Goal: Find specific page/section: Find specific page/section

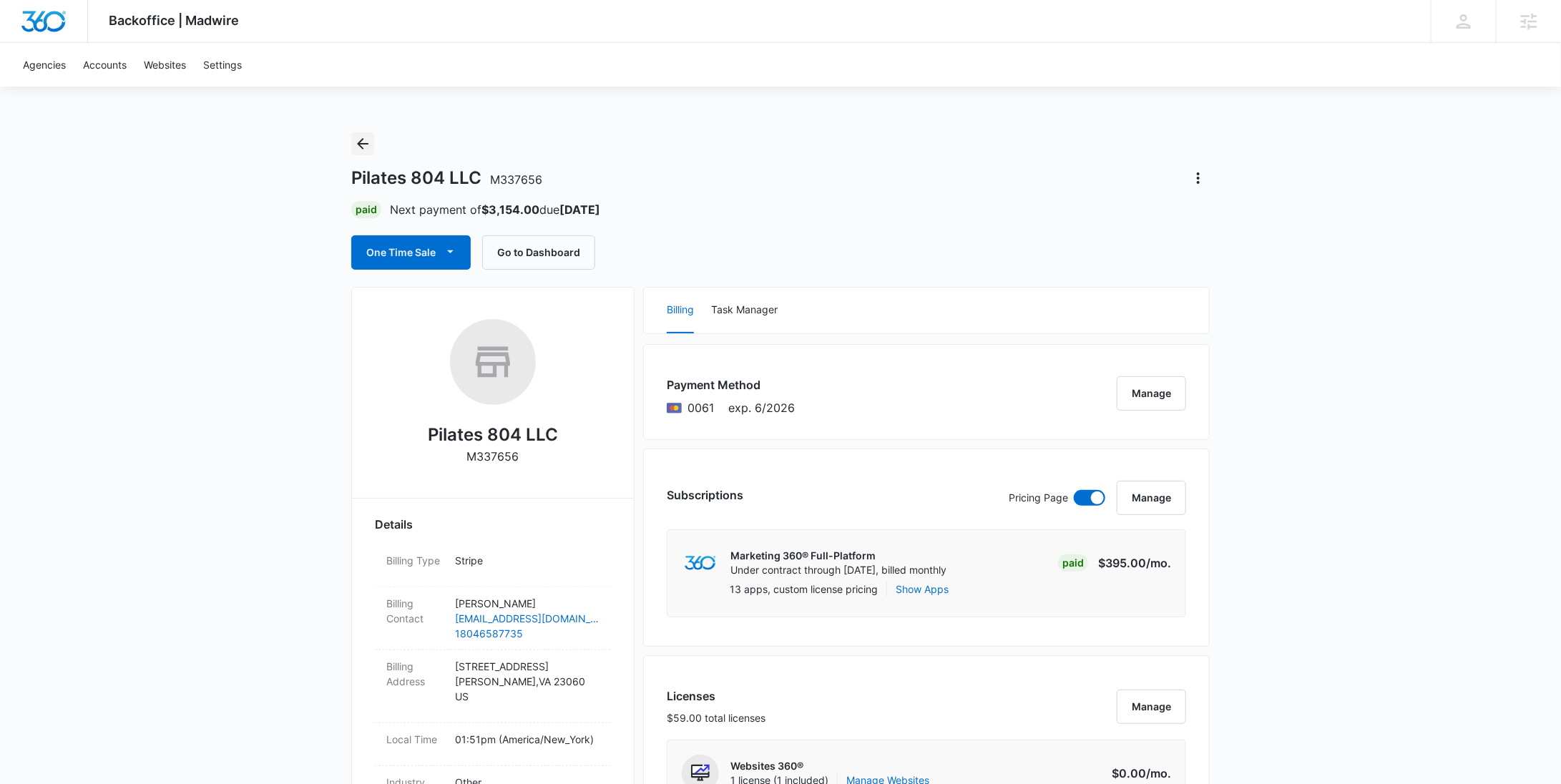
click at [368, 144] on icon "Back" at bounding box center [362, 143] width 17 height 17
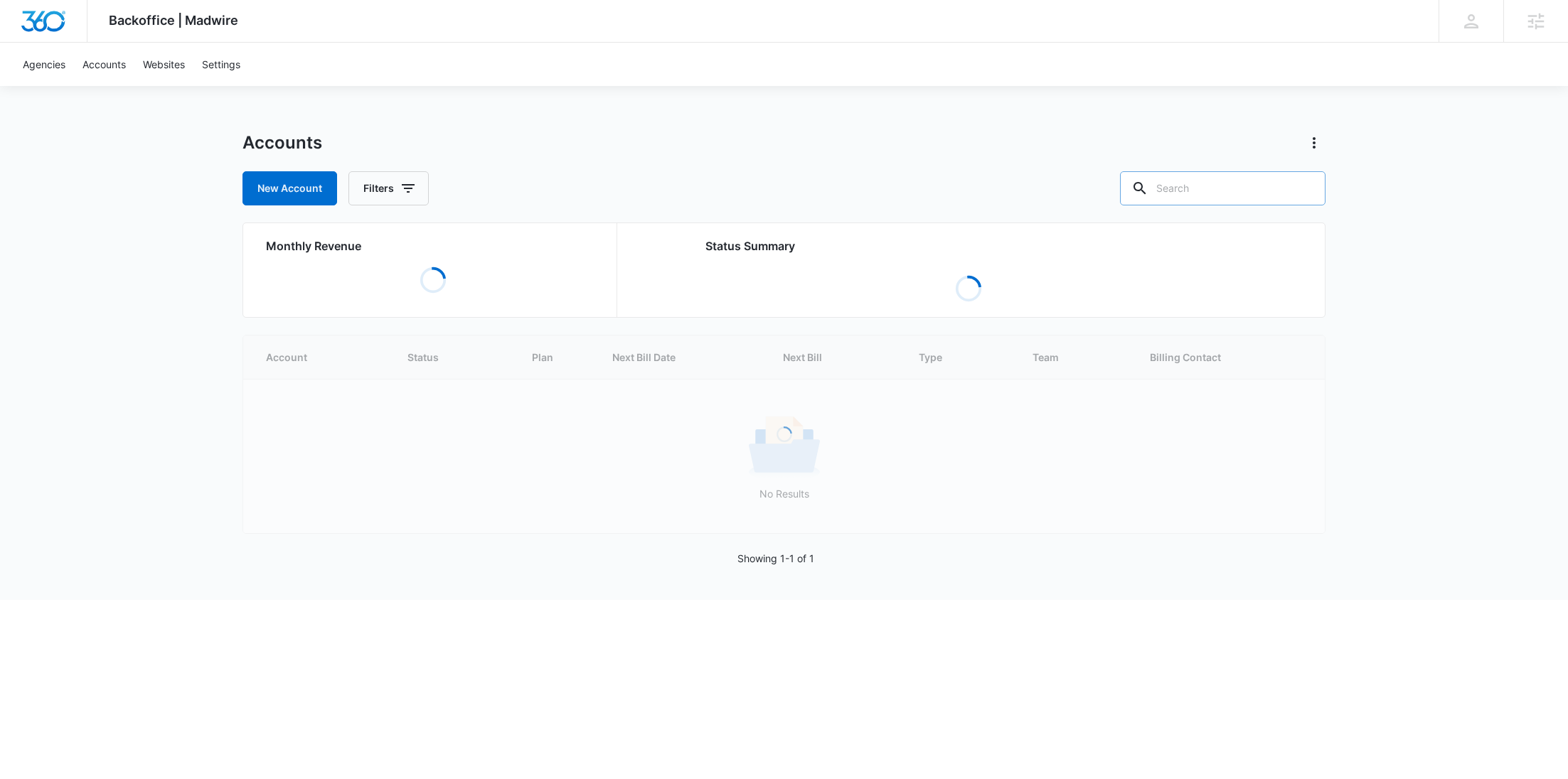
click at [1221, 199] on input "text" at bounding box center [1222, 188] width 206 height 34
paste input "Oasis"
type input "Oasis"
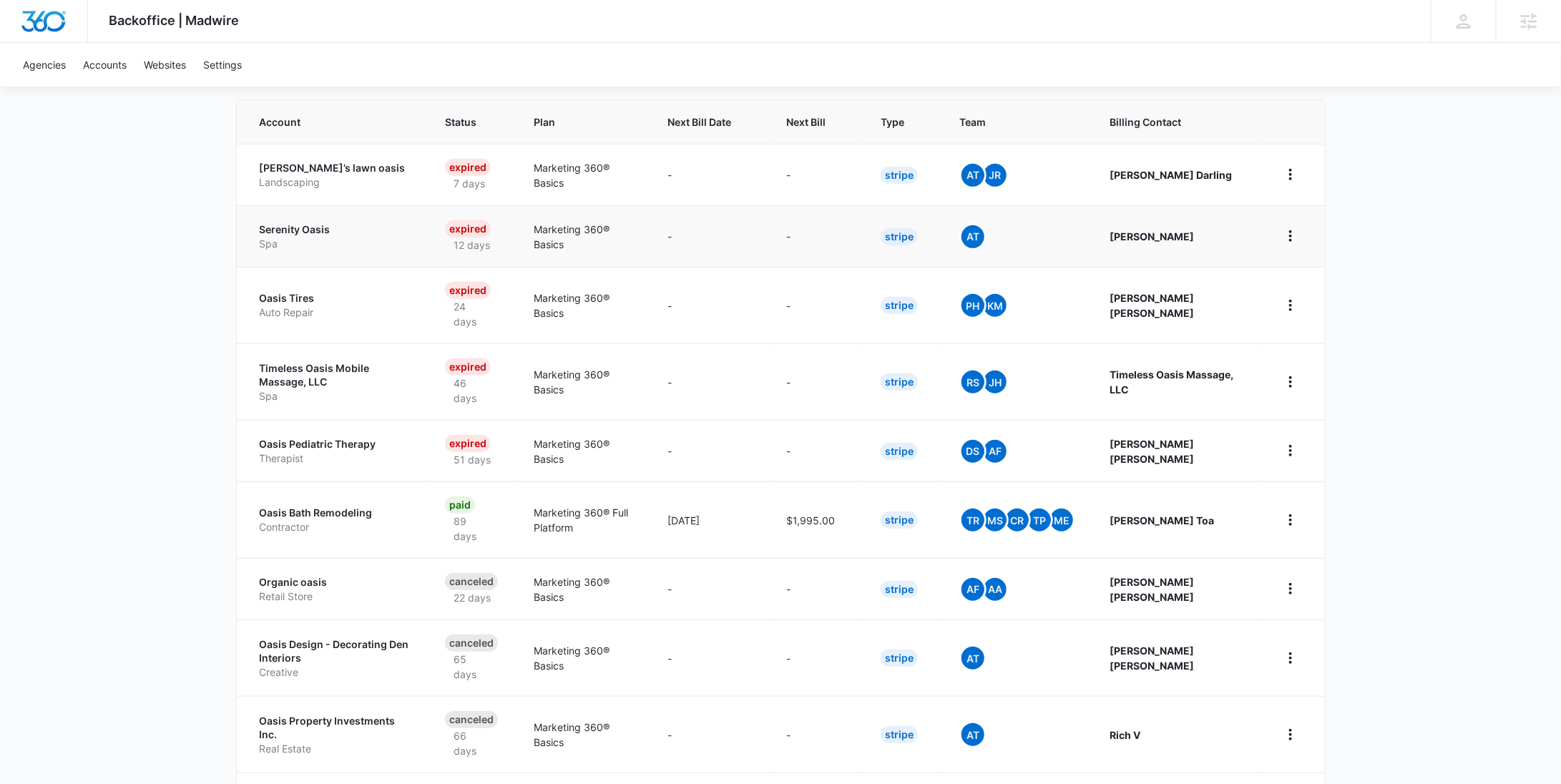
scroll to position [437, 0]
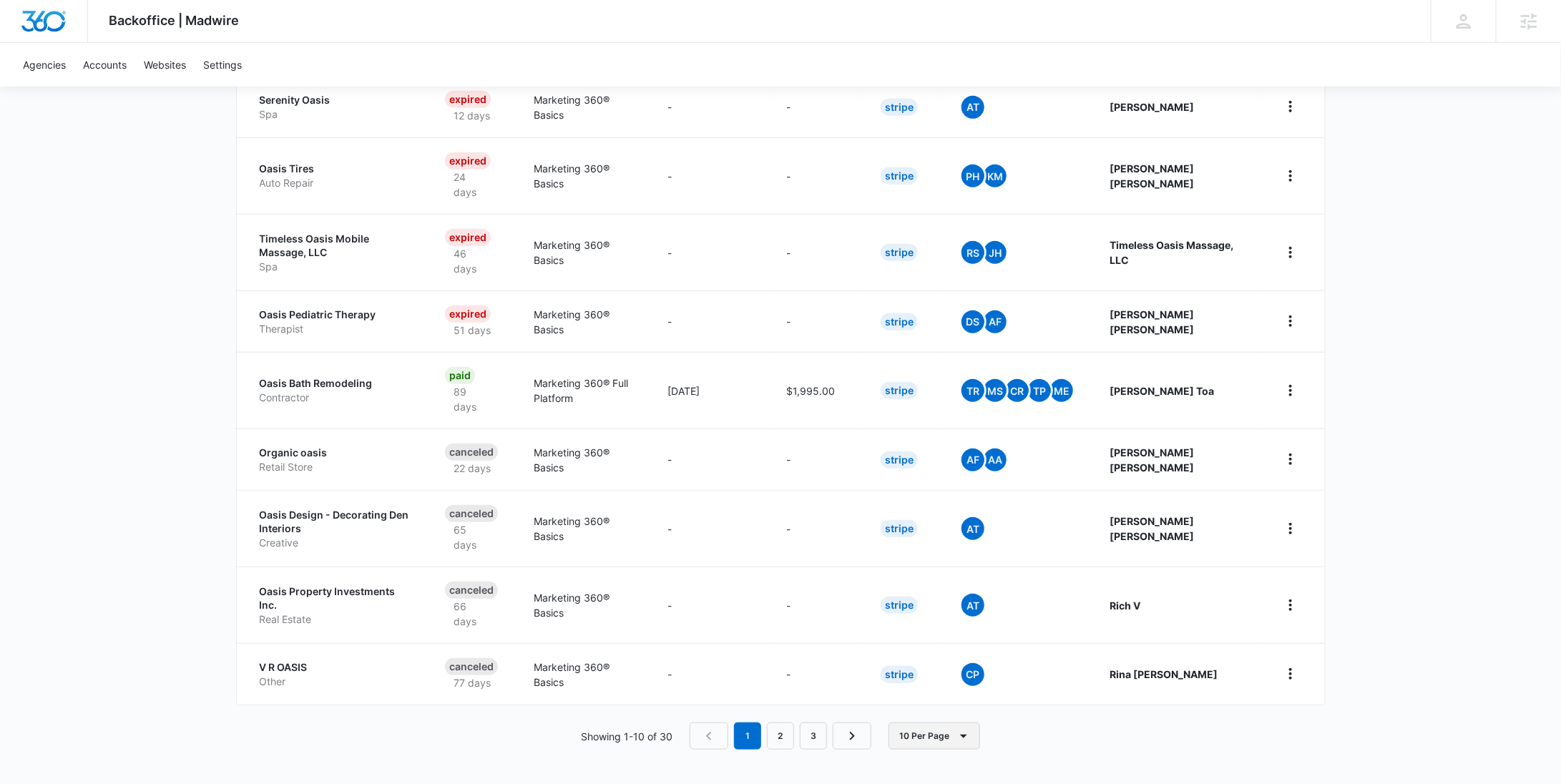
click at [957, 741] on icon "button" at bounding box center [963, 735] width 17 height 17
click at [950, 708] on button "100 Per Page" at bounding box center [948, 707] width 115 height 21
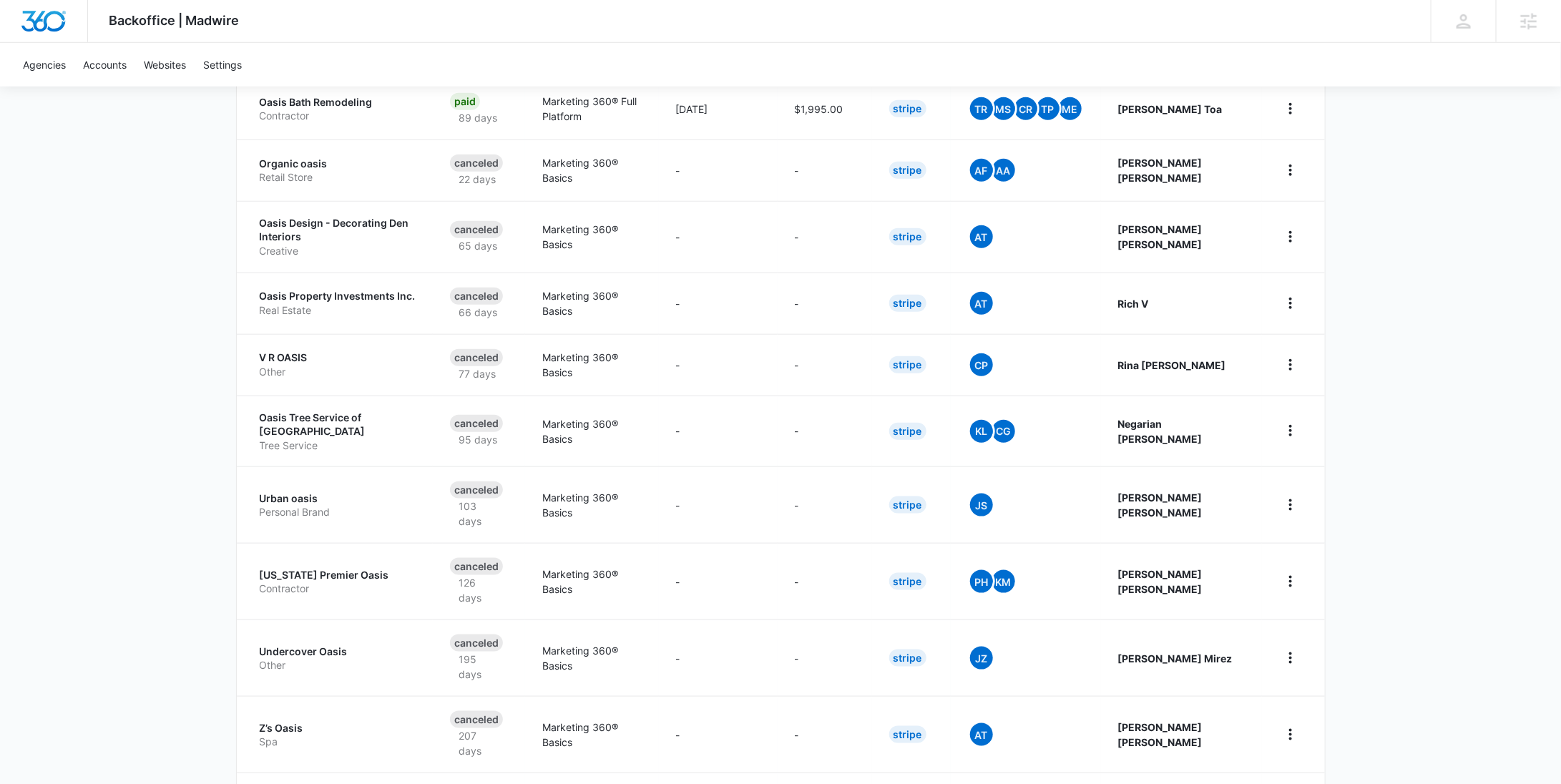
scroll to position [971, 0]
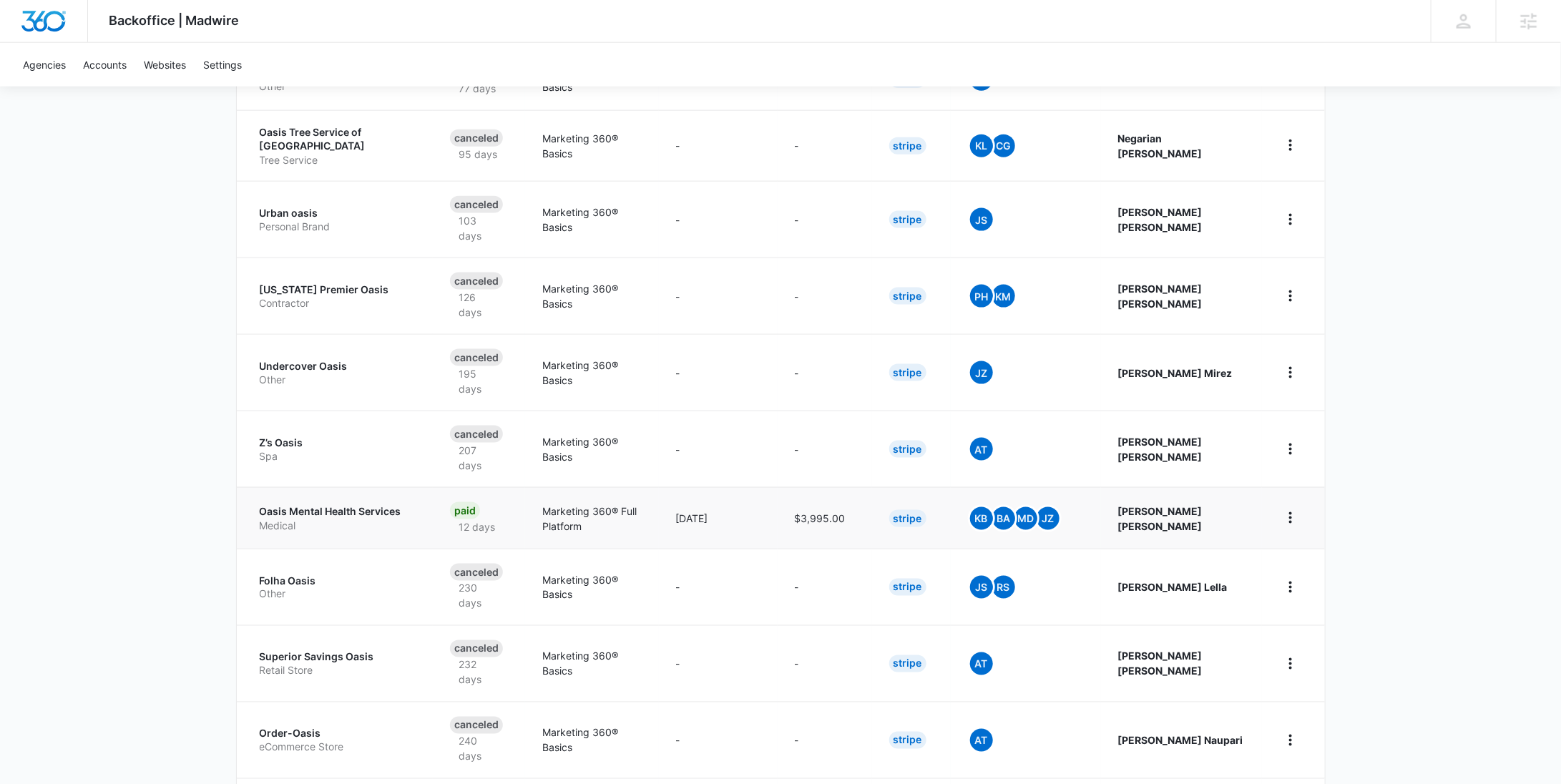
click at [384, 504] on p "Oasis Mental Health Services" at bounding box center [337, 511] width 157 height 14
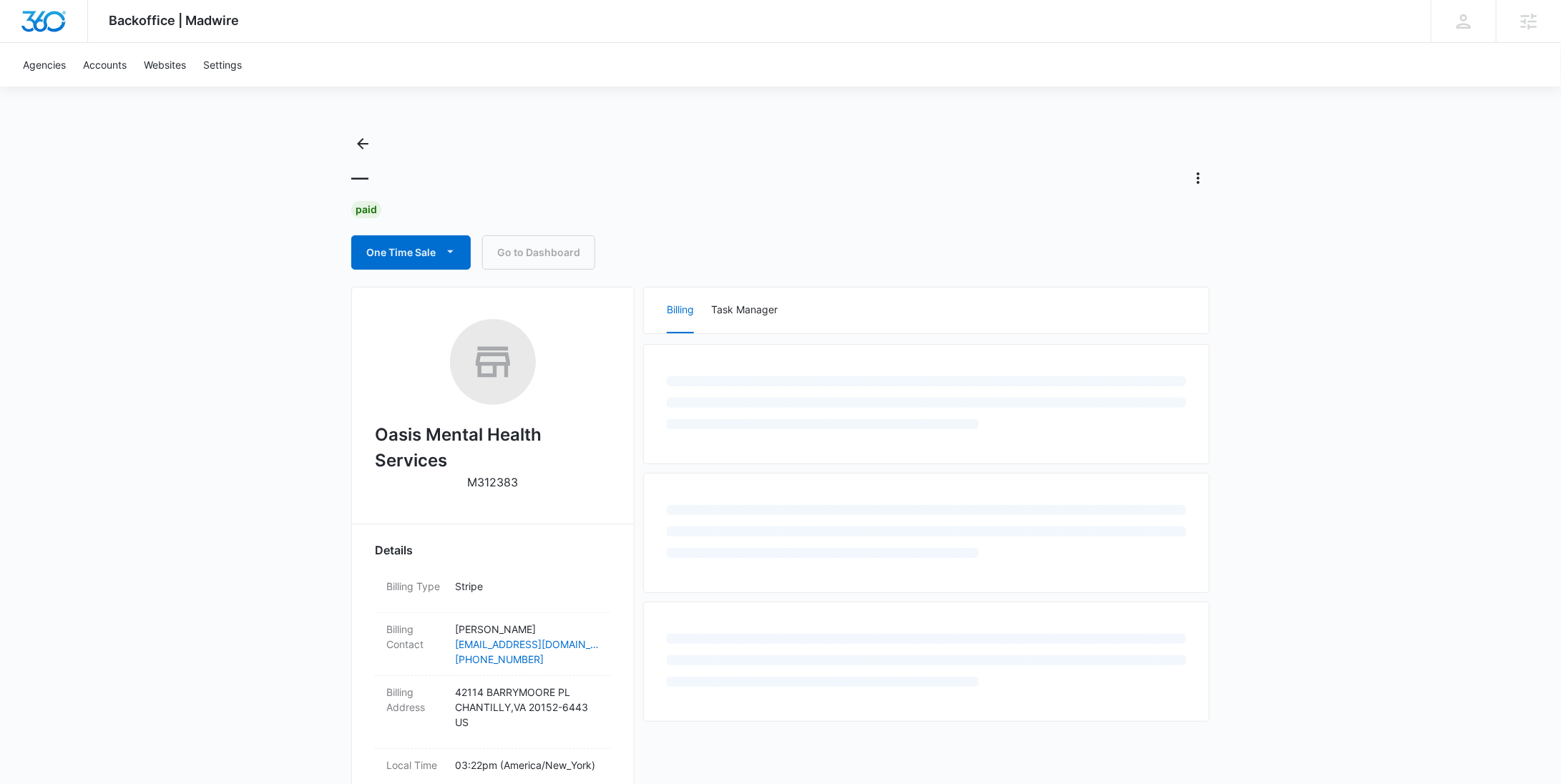
click at [508, 480] on p "M312383" at bounding box center [493, 481] width 50 height 17
copy p "M312383"
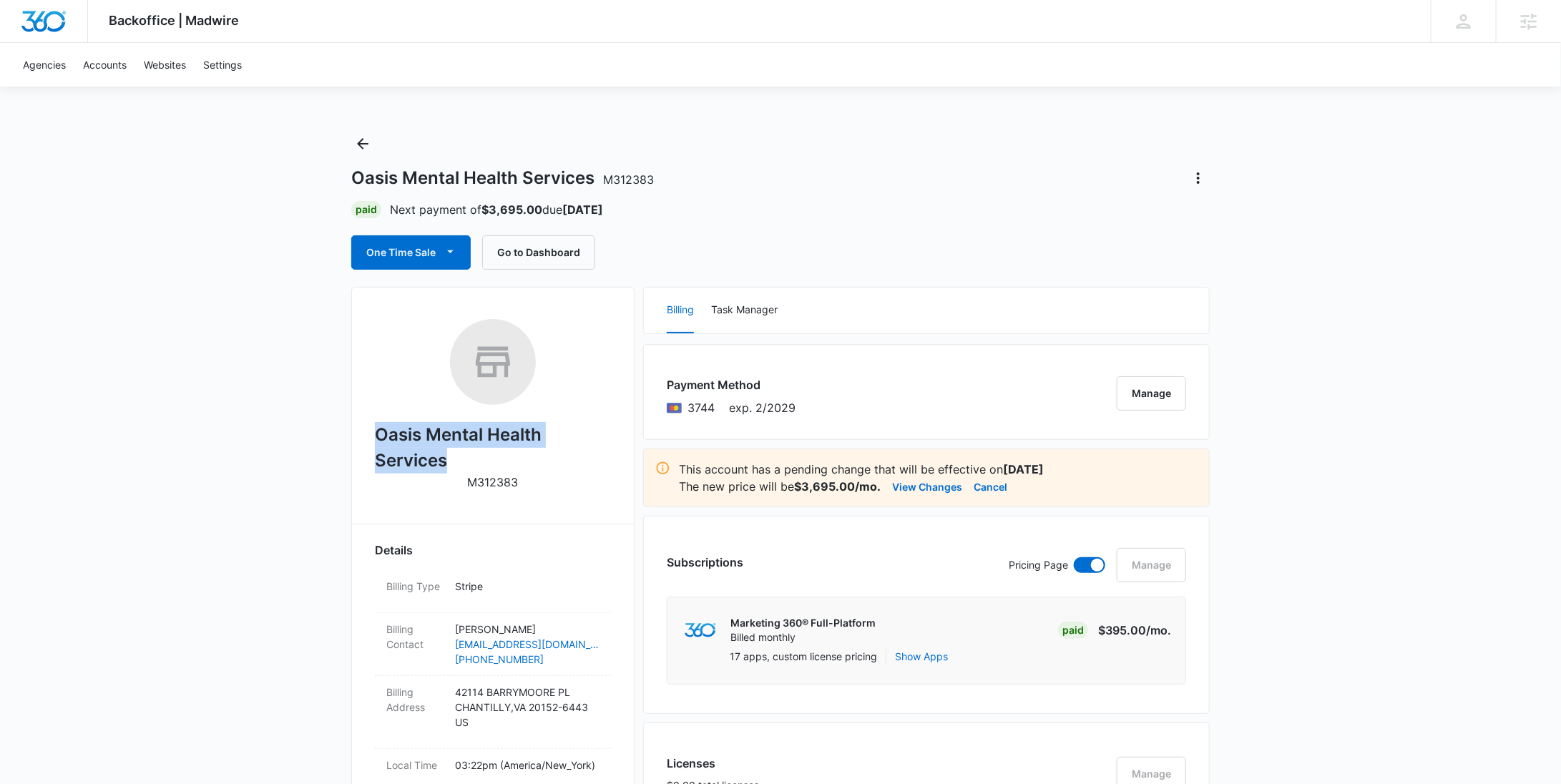
drag, startPoint x: 464, startPoint y: 453, endPoint x: 379, endPoint y: 434, distance: 87.1
click at [379, 434] on h2 "Oasis Mental Health Services" at bounding box center [493, 448] width 236 height 51
copy h2 "Oasis Mental Health Services"
click at [496, 480] on p "M312383" at bounding box center [493, 481] width 50 height 17
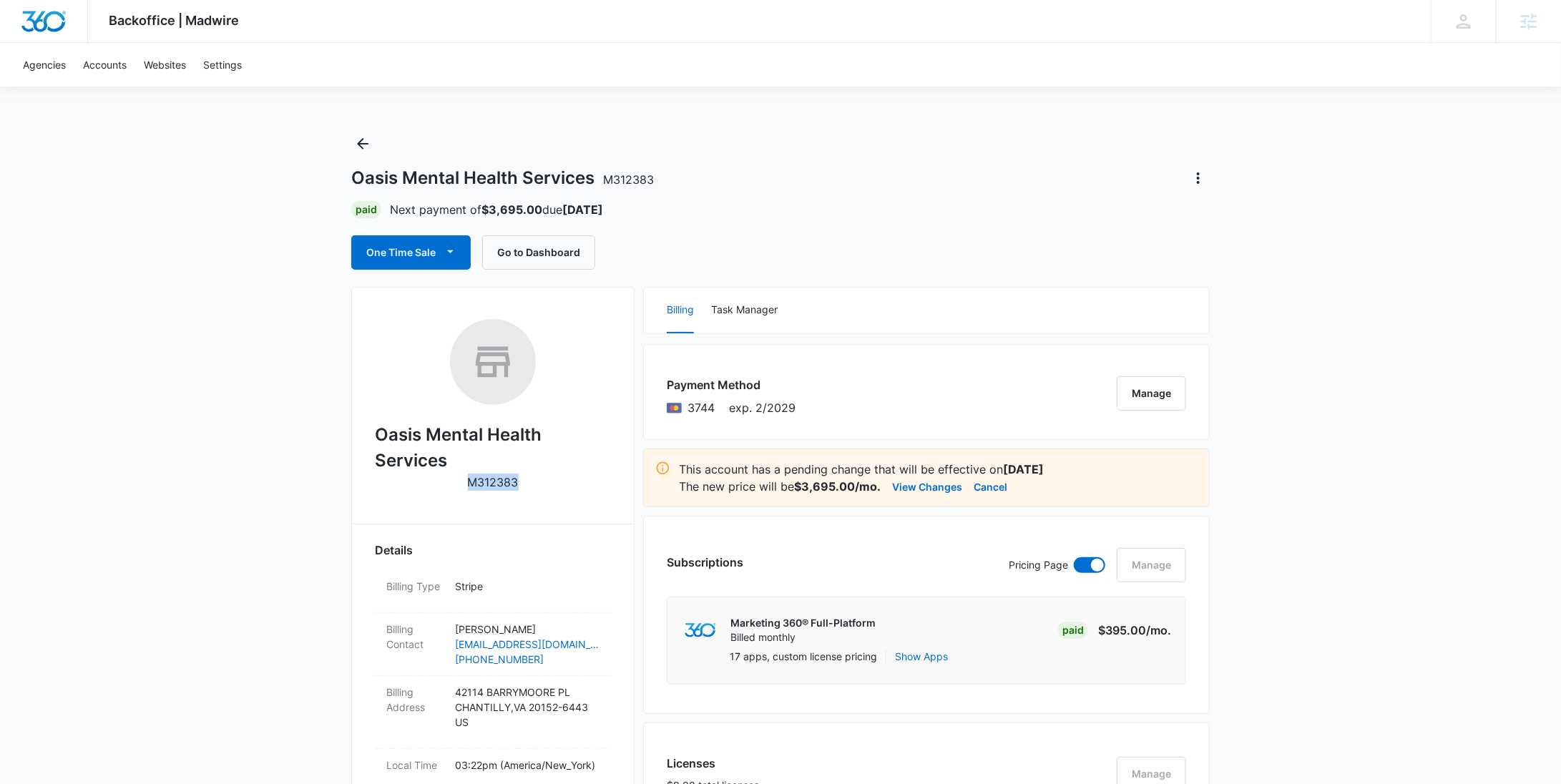
copy p "M312383"
